Goal: Information Seeking & Learning: Understand process/instructions

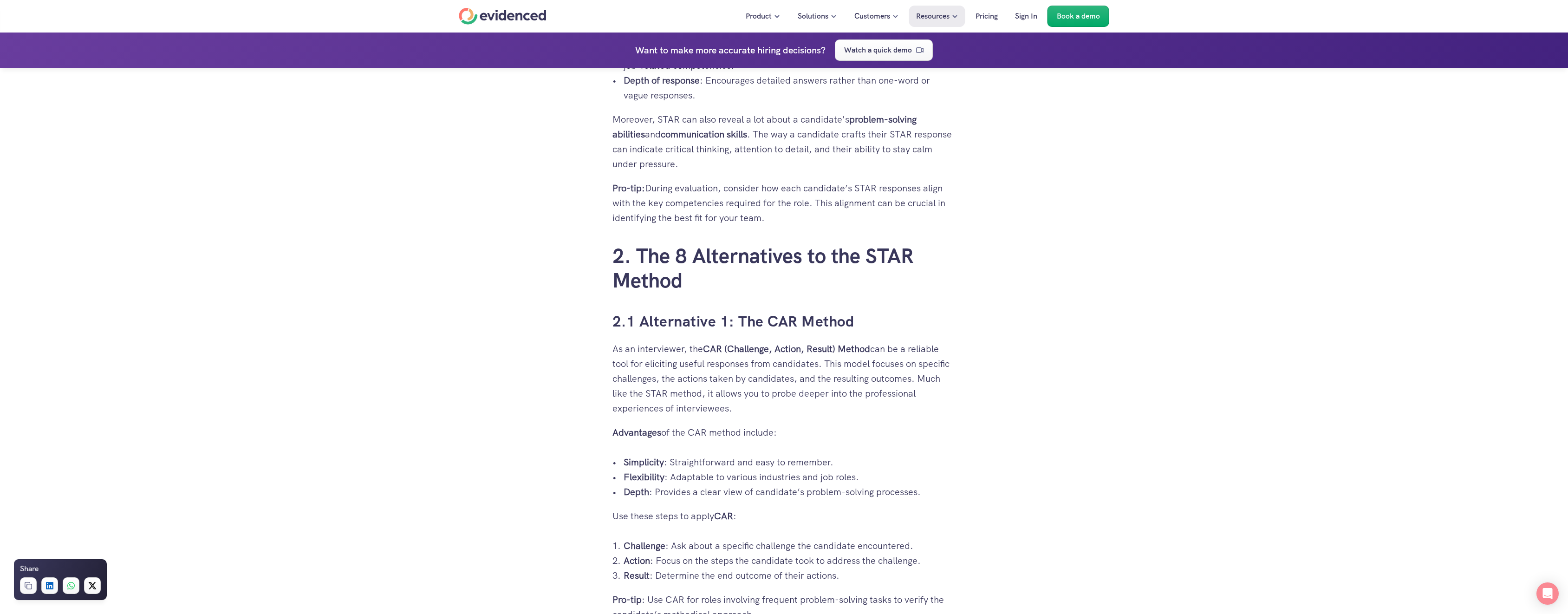
scroll to position [1626, 0]
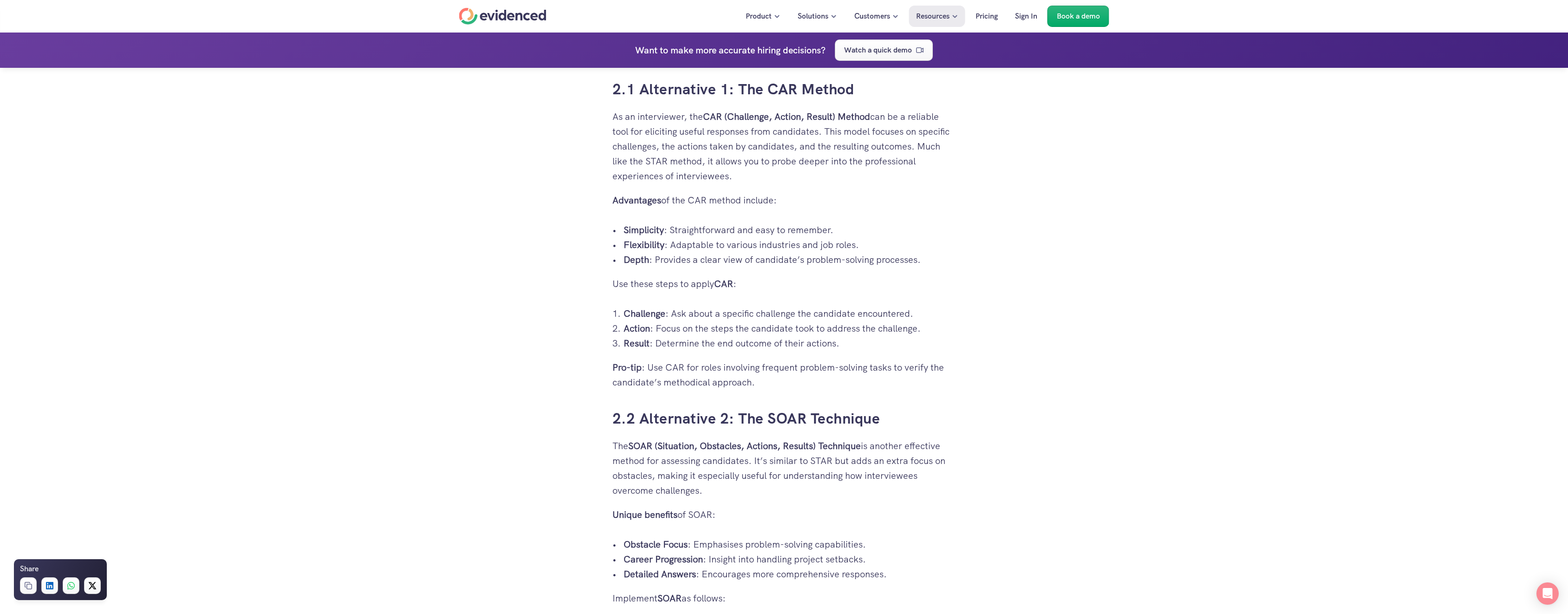
drag, startPoint x: 730, startPoint y: 312, endPoint x: 915, endPoint y: 319, distance: 185.1
click at [915, 319] on p "Challenge : Ask about a specific challenge the candidate encountered." at bounding box center [789, 314] width 332 height 15
drag, startPoint x: 915, startPoint y: 319, endPoint x: 898, endPoint y: 319, distance: 17.0
click at [913, 319] on p "Challenge : Ask about a specific challenge the candidate encountered." at bounding box center [789, 314] width 332 height 15
drag, startPoint x: 706, startPoint y: 328, endPoint x: 877, endPoint y: 336, distance: 171.2
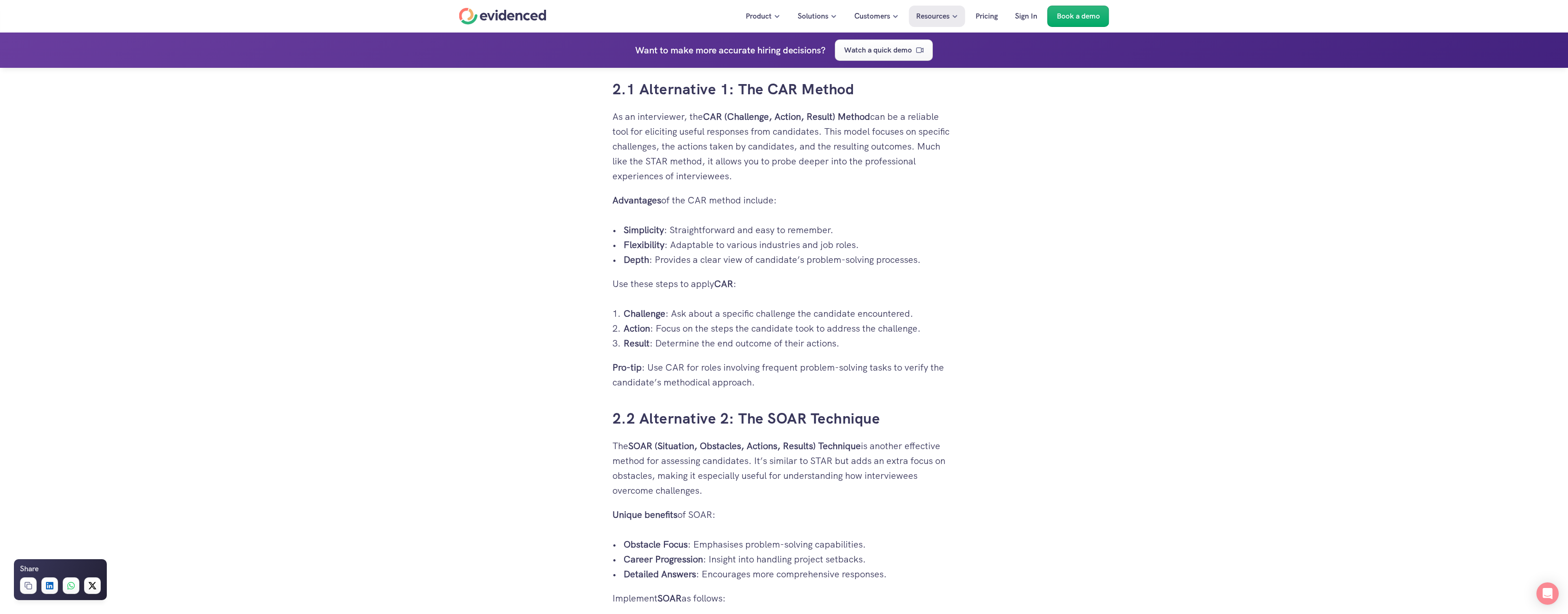
click at [877, 336] on ol "Challenge : Ask about a specific challenge the candidate encountered. Action : …" at bounding box center [784, 328] width 343 height 44
click at [877, 336] on p "Result : Determine the end outcome of their actions." at bounding box center [789, 344] width 332 height 15
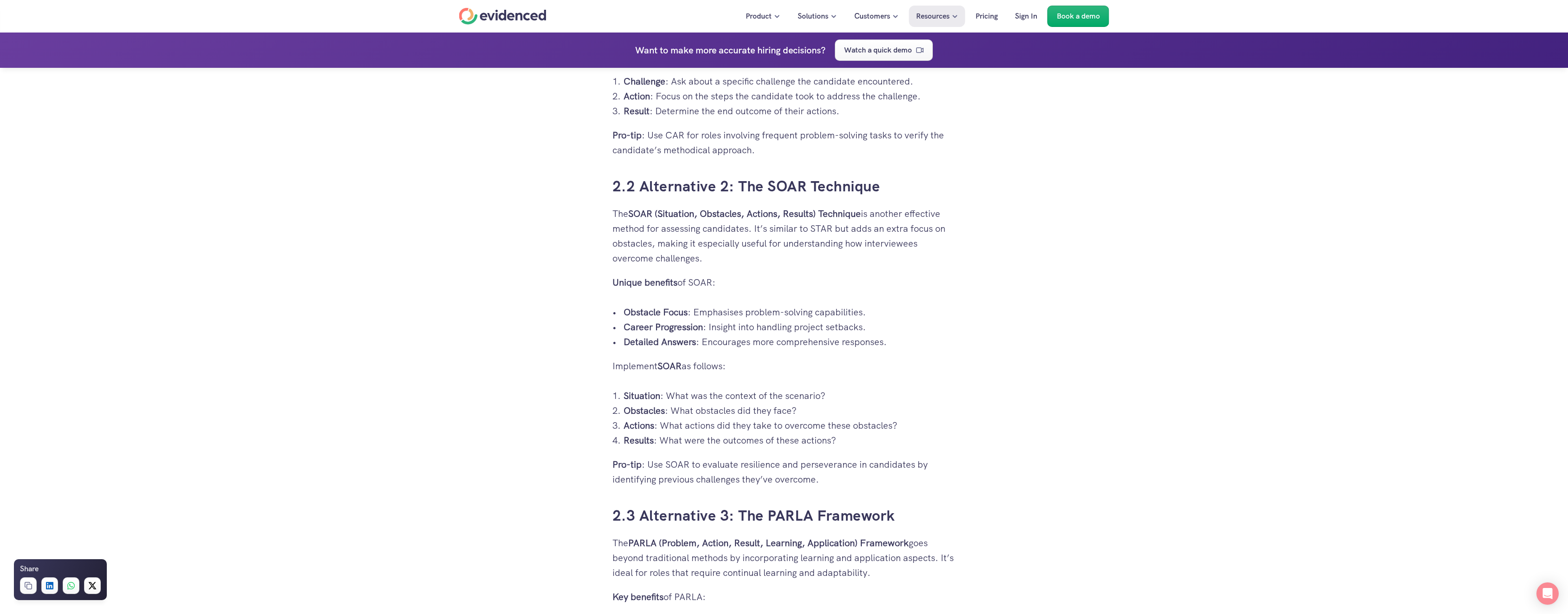
drag, startPoint x: 653, startPoint y: 313, endPoint x: 831, endPoint y: 320, distance: 178.1
click at [831, 320] on ul "Obstacle Focus : Emphasises problem-solving capabilities. Career Progression : …" at bounding box center [784, 326] width 343 height 44
drag, startPoint x: 831, startPoint y: 320, endPoint x: 768, endPoint y: 325, distance: 63.2
click at [784, 325] on p "Career Progression : Insight into handling project setbacks." at bounding box center [789, 327] width 332 height 15
drag, startPoint x: 775, startPoint y: 326, endPoint x: 872, endPoint y: 342, distance: 98.3
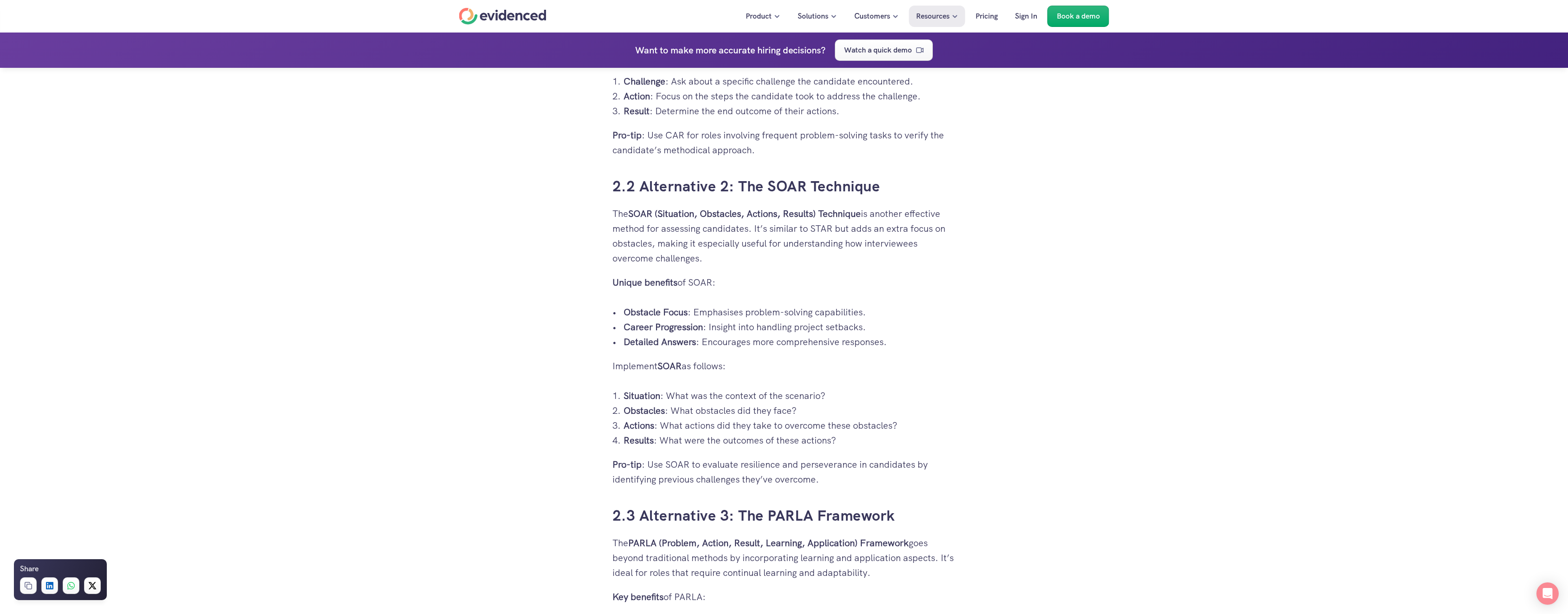
click at [872, 342] on ul "Obstacle Focus : Emphasises problem-solving capabilities. Career Progression : …" at bounding box center [784, 326] width 343 height 44
drag, startPoint x: 872, startPoint y: 342, endPoint x: 880, endPoint y: 343, distance: 8.1
click at [880, 343] on p "Detailed Answers : Encourages more comprehensive responses." at bounding box center [789, 342] width 332 height 15
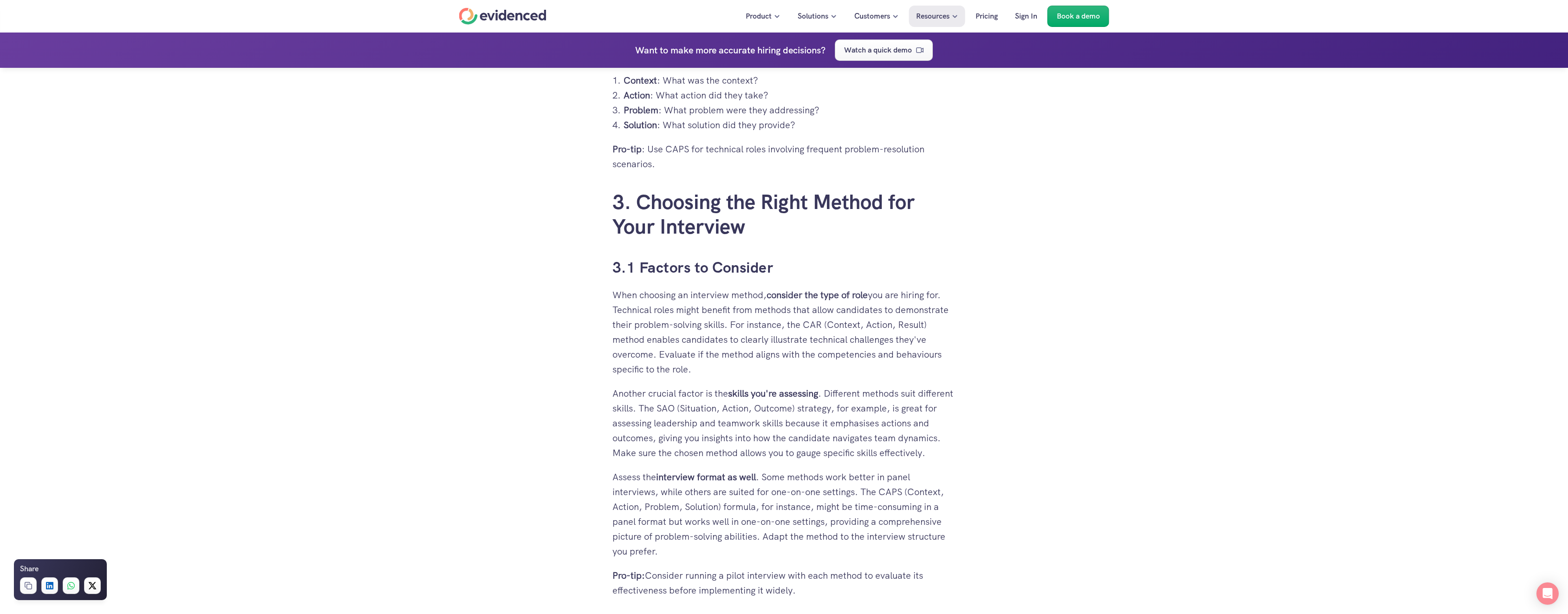
scroll to position [4162, 0]
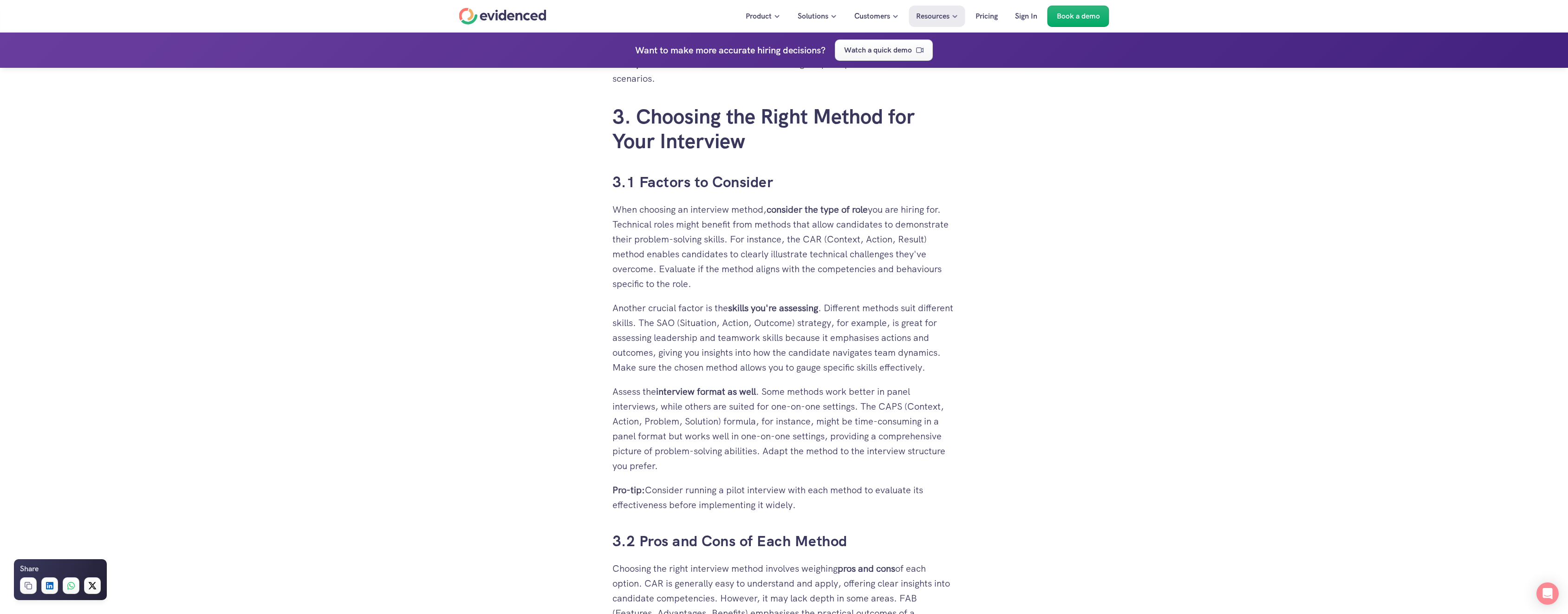
drag, startPoint x: 582, startPoint y: 321, endPoint x: 674, endPoint y: 83, distance: 255.2
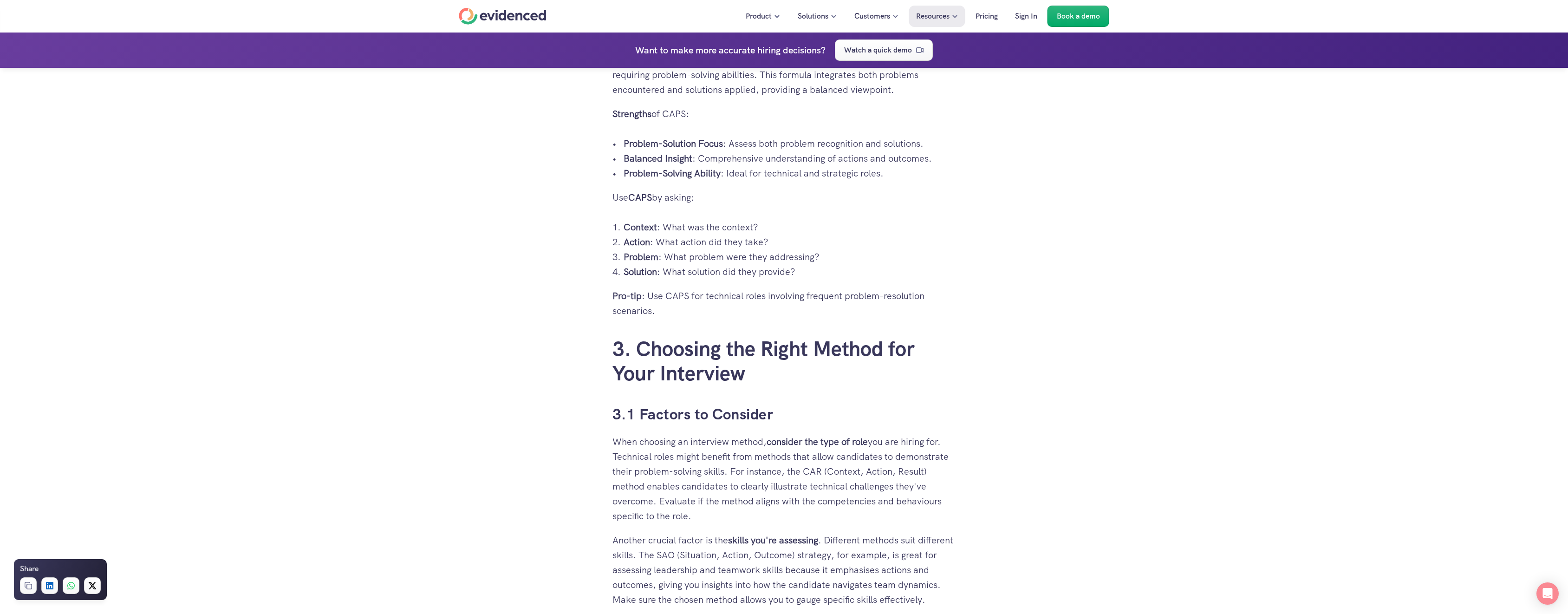
scroll to position [3000, 0]
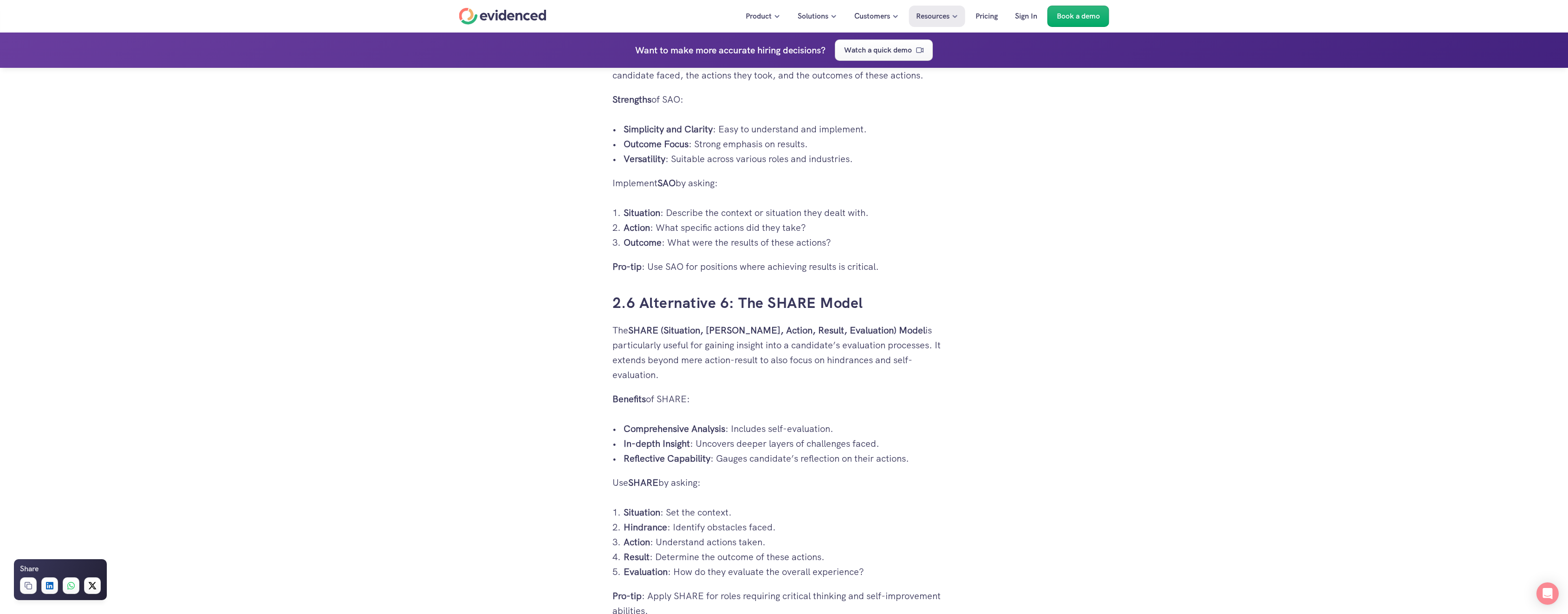
copy div "8.0 Loremipsumd 7: Sit AME Consec Ad el seddoeiusmo, tem INC (Utlaboree, Dolore…"
